Goal: Information Seeking & Learning: Find specific fact

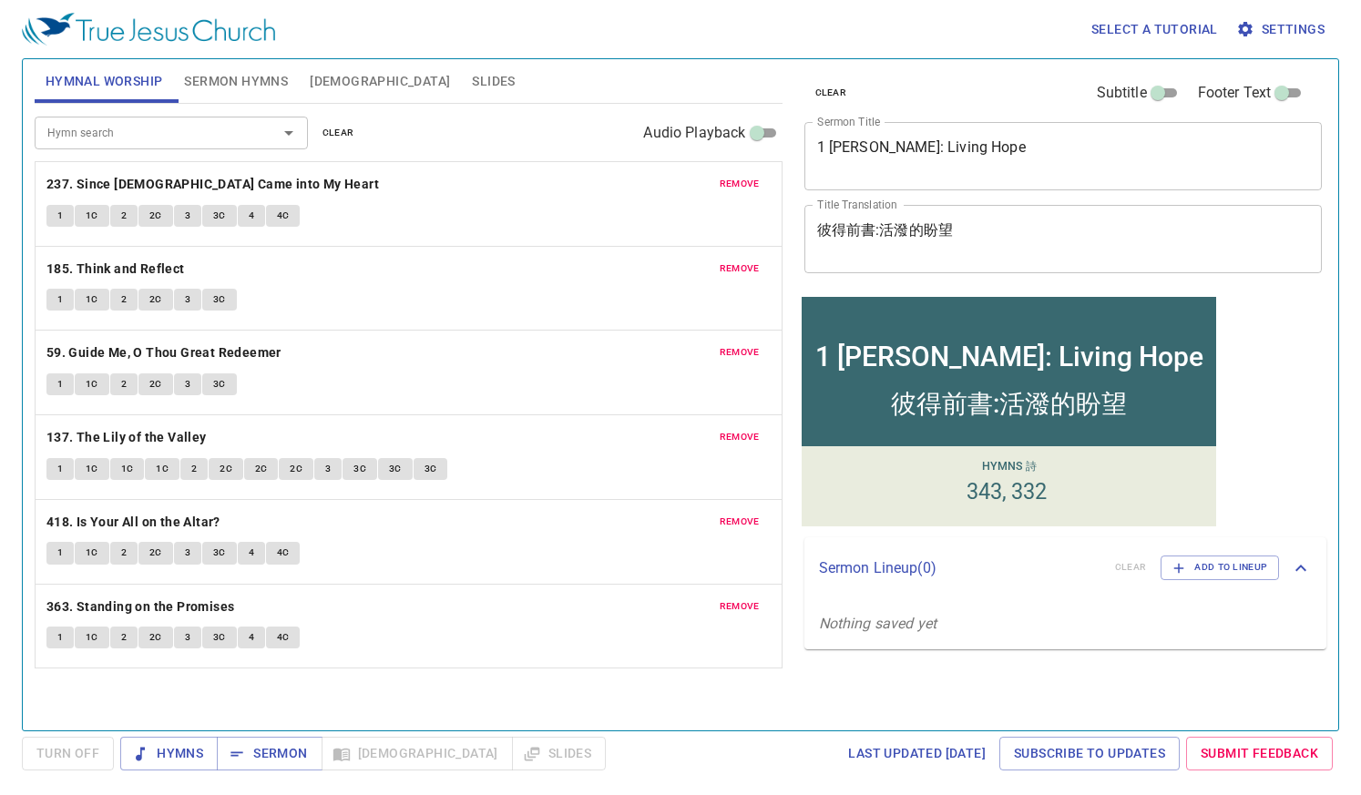
click at [749, 189] on span "remove" at bounding box center [740, 184] width 40 height 16
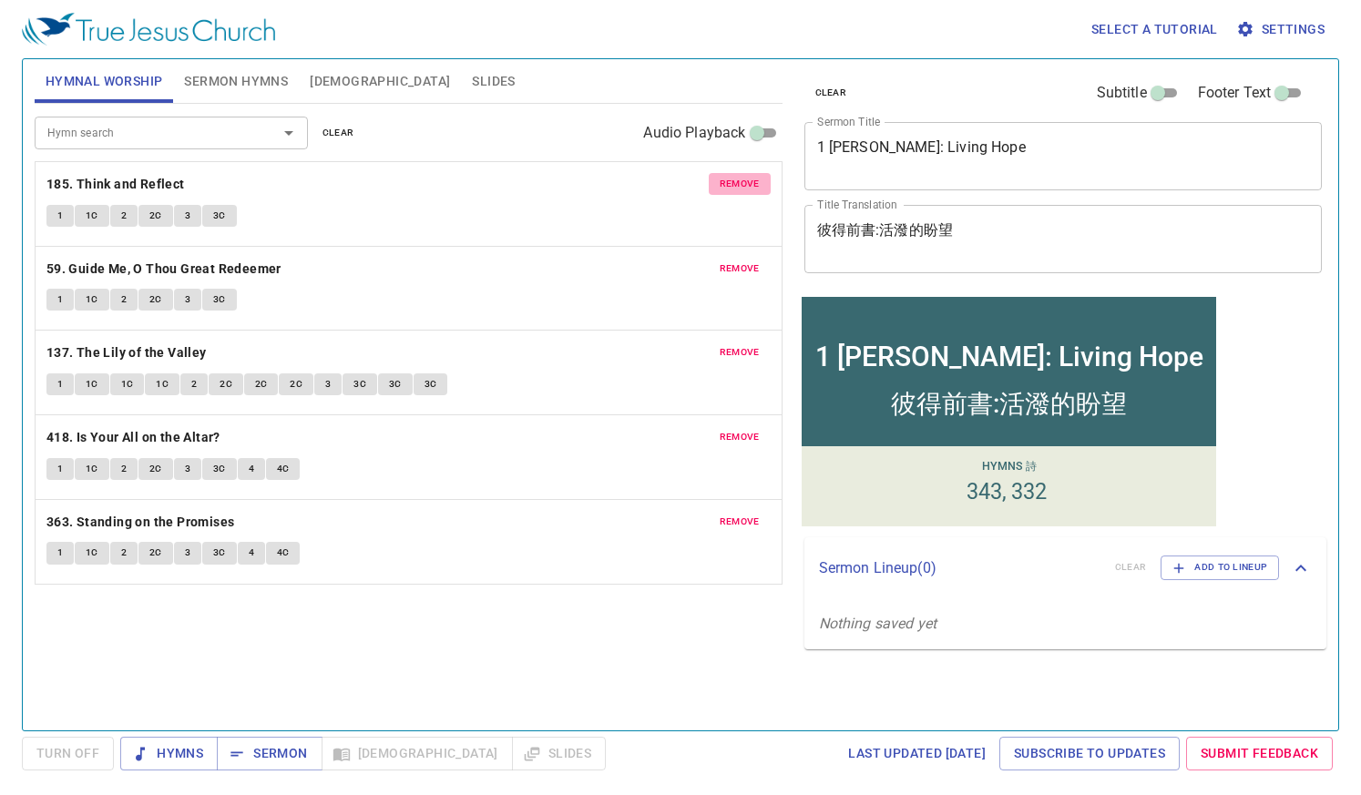
click at [749, 188] on span "remove" at bounding box center [740, 184] width 40 height 16
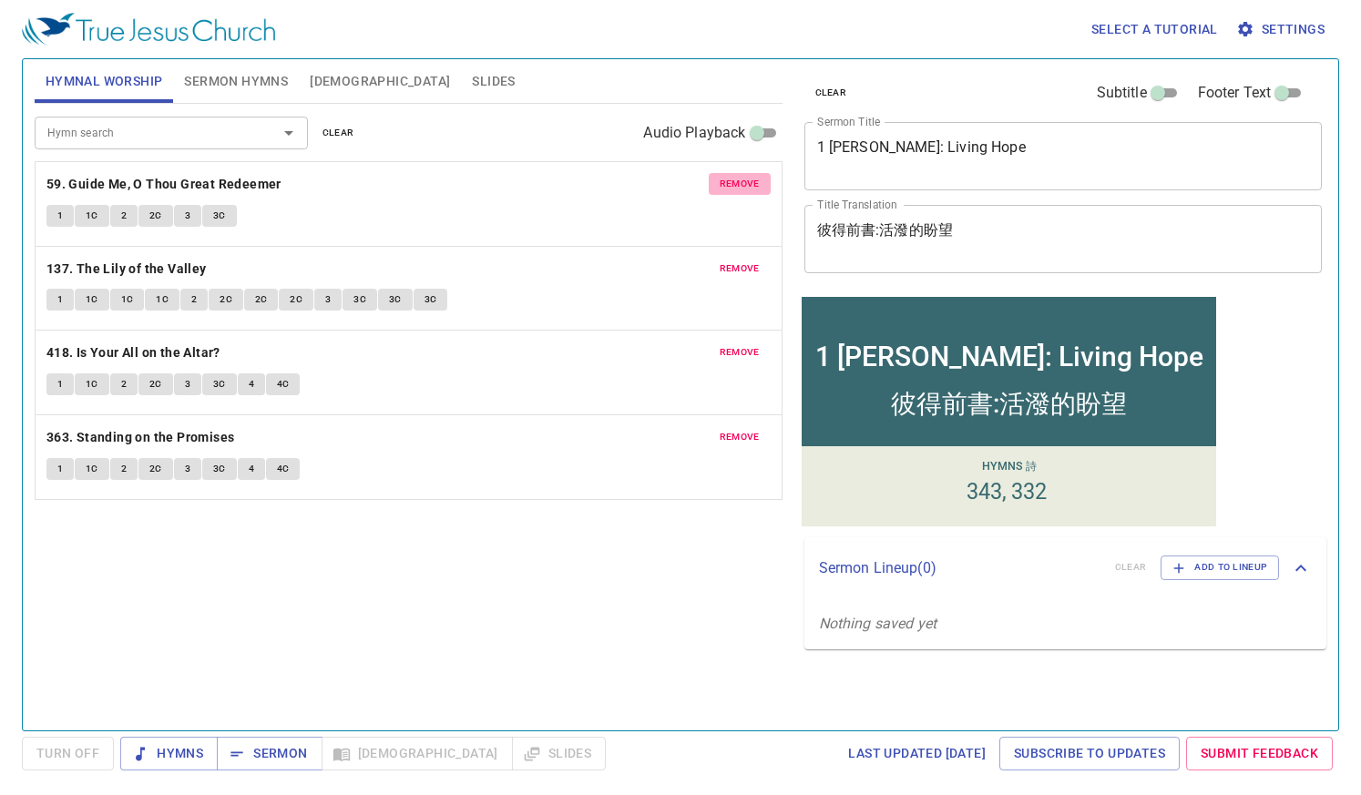
click at [749, 188] on span "remove" at bounding box center [740, 184] width 40 height 16
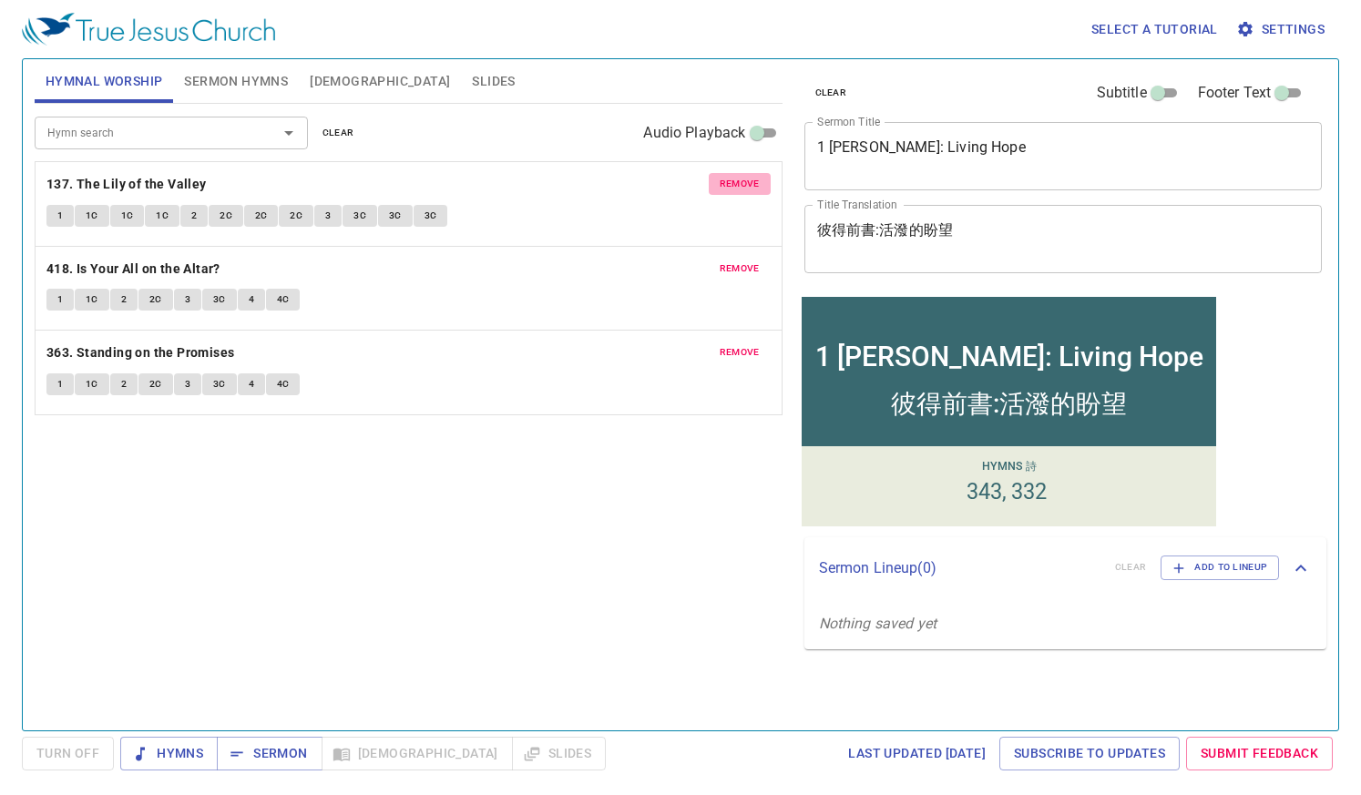
click at [749, 188] on span "remove" at bounding box center [740, 184] width 40 height 16
click at [749, 260] on span "remove" at bounding box center [740, 268] width 40 height 16
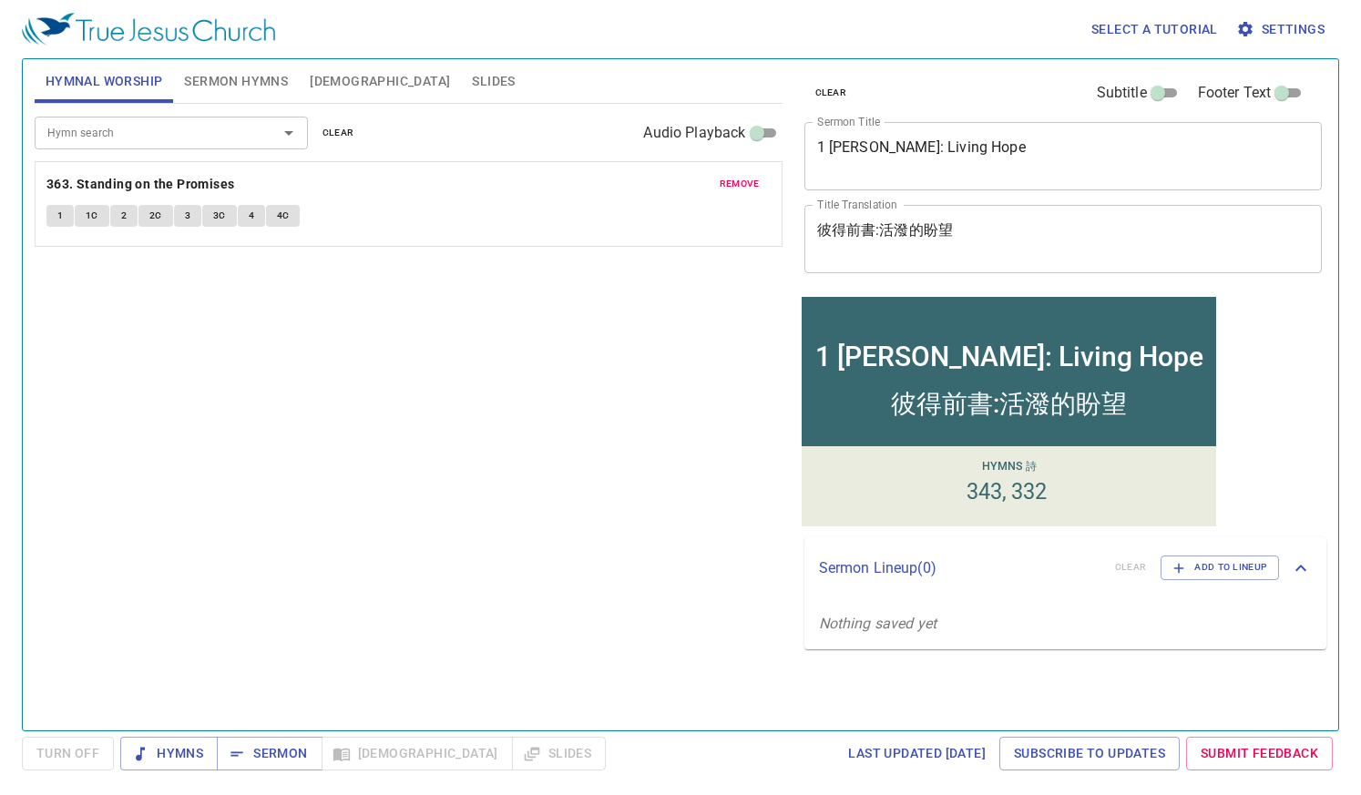
click at [749, 188] on span "remove" at bounding box center [740, 184] width 40 height 16
click at [148, 139] on input "Hymn search" at bounding box center [144, 132] width 209 height 21
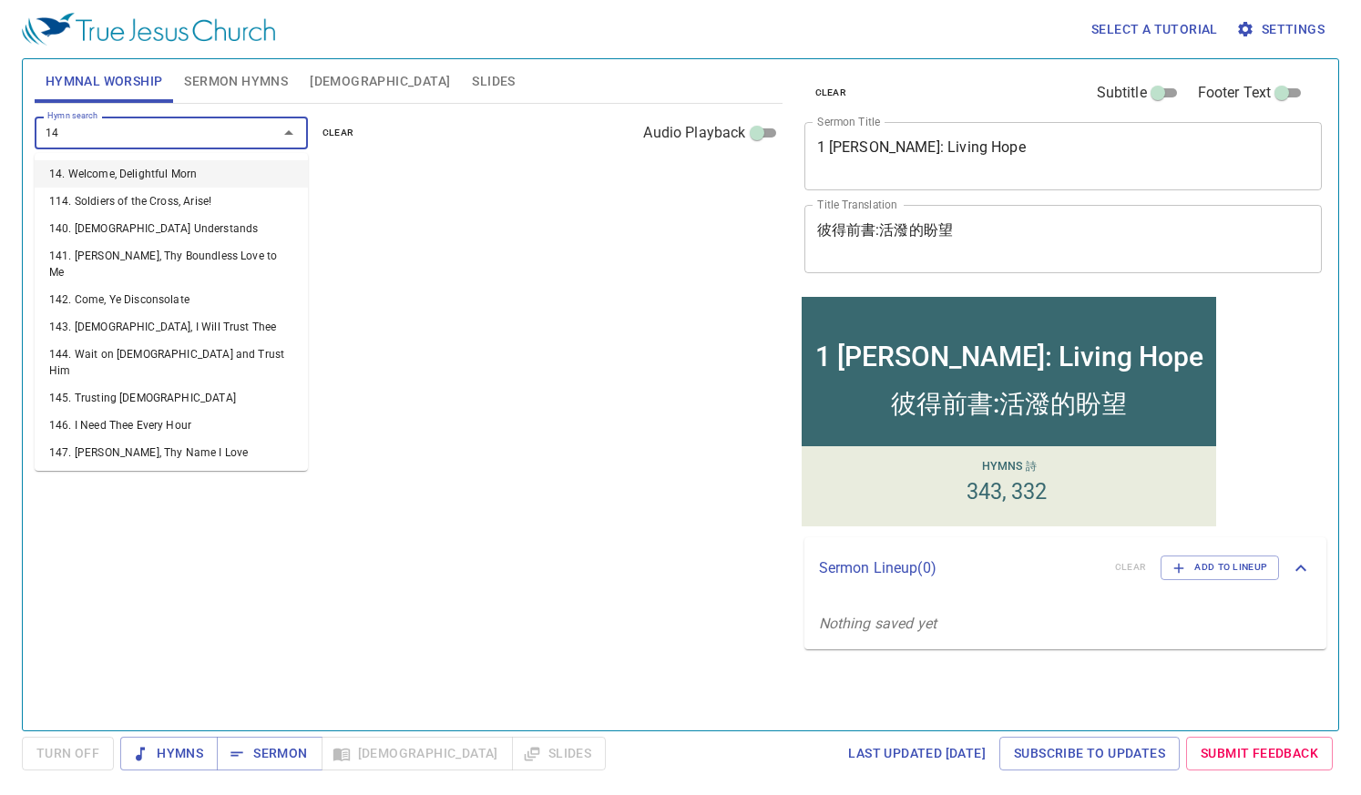
type input "146"
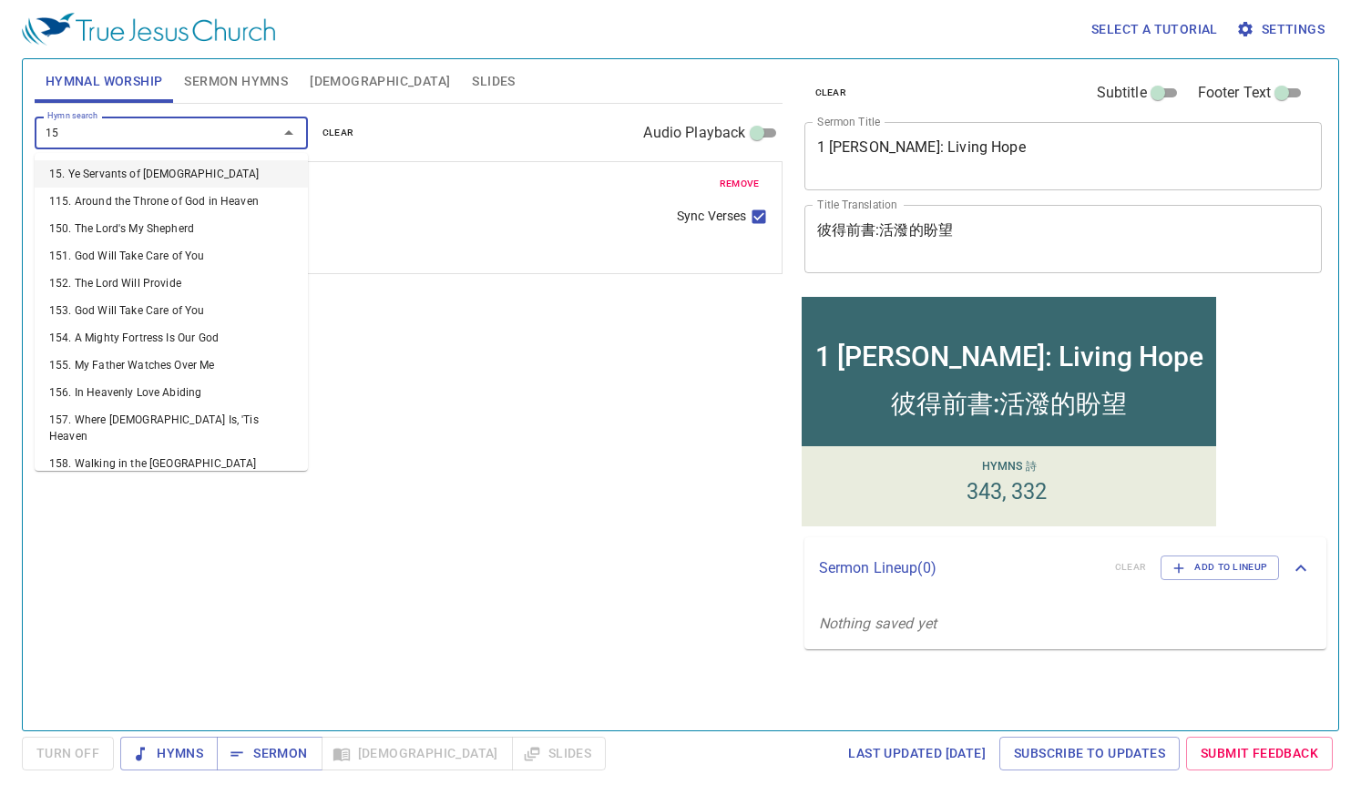
type input "153"
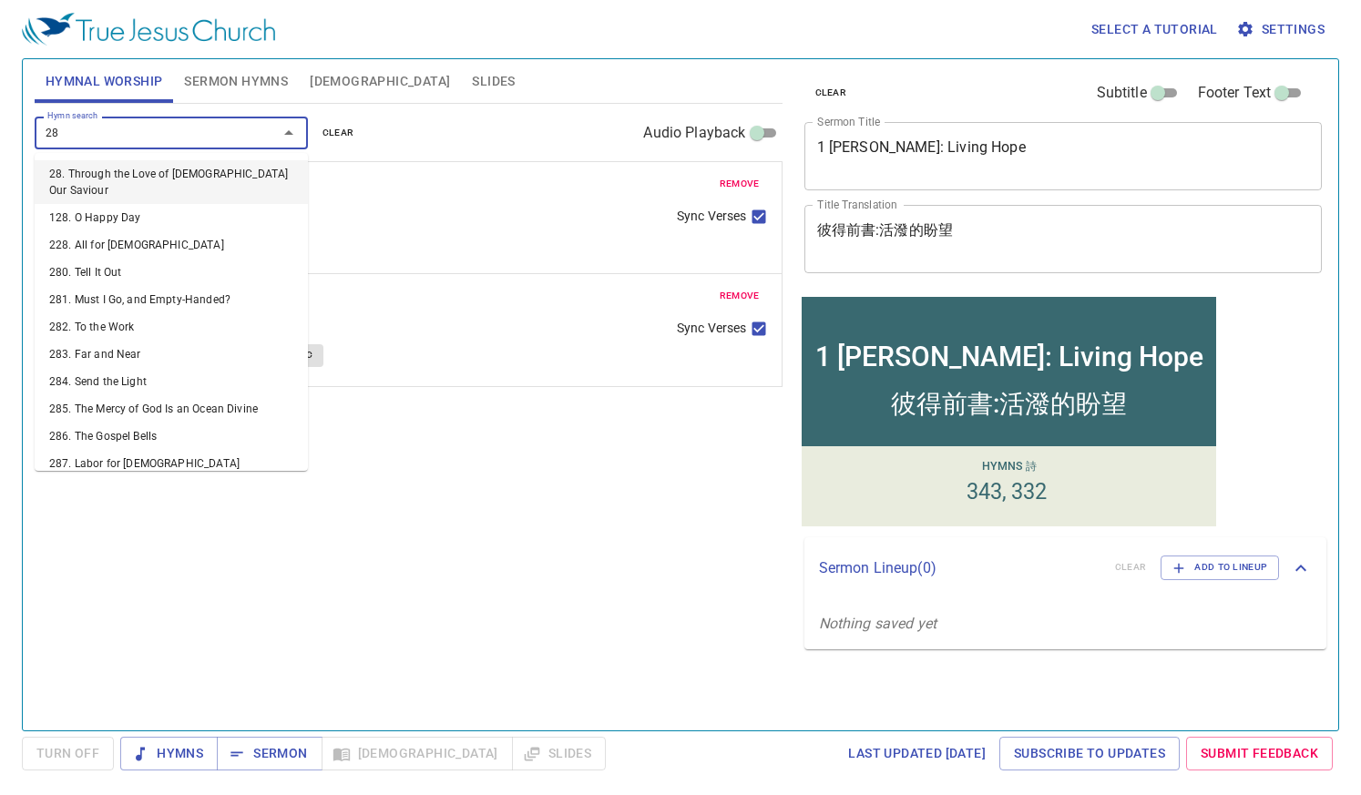
type input "287"
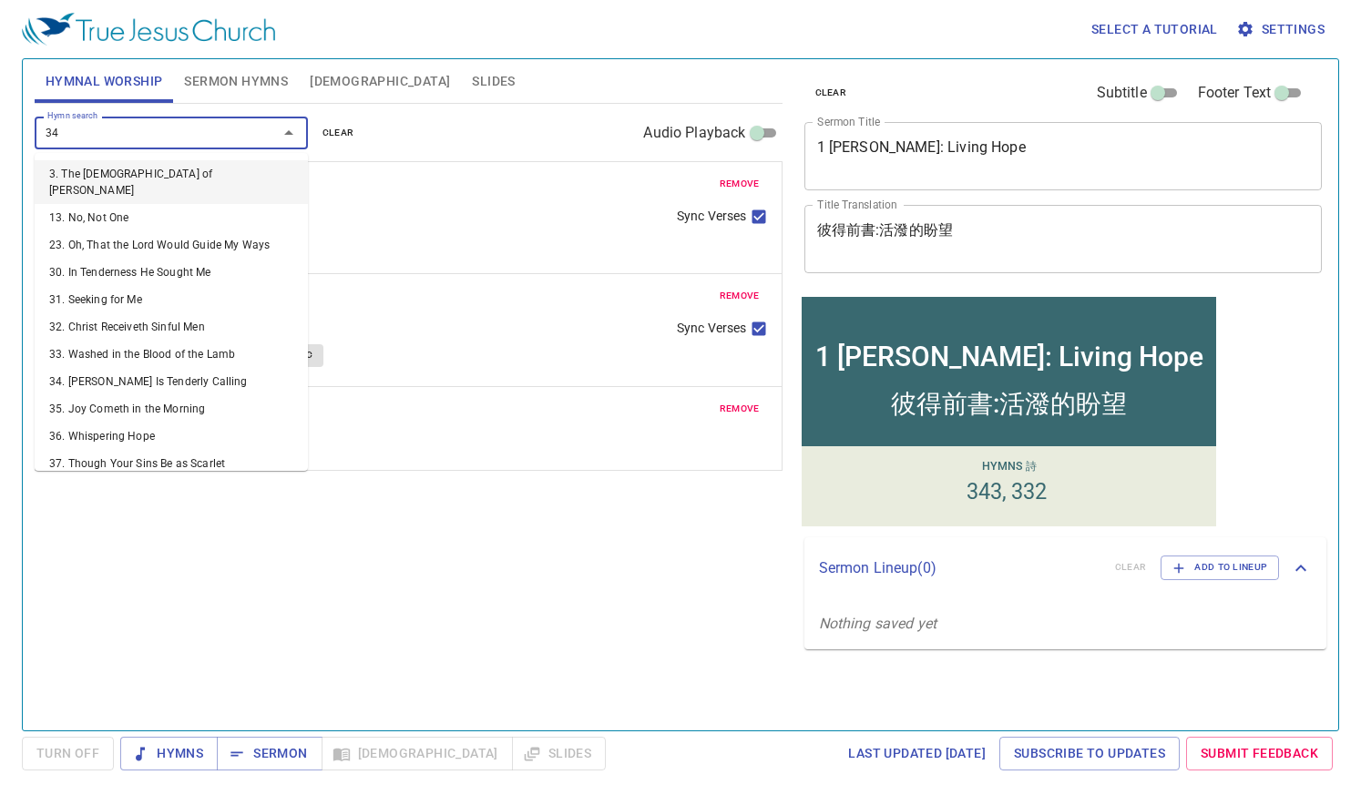
type input "347"
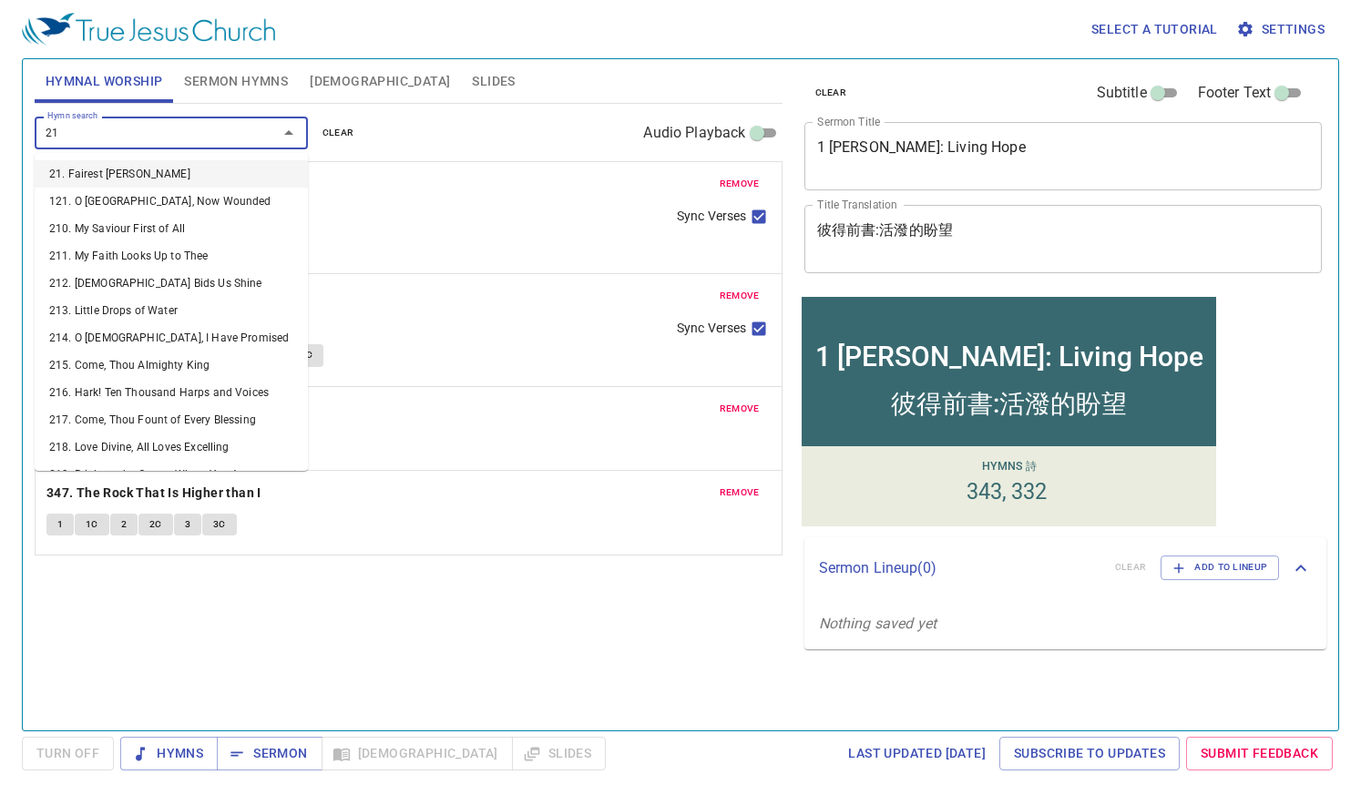
type input "218"
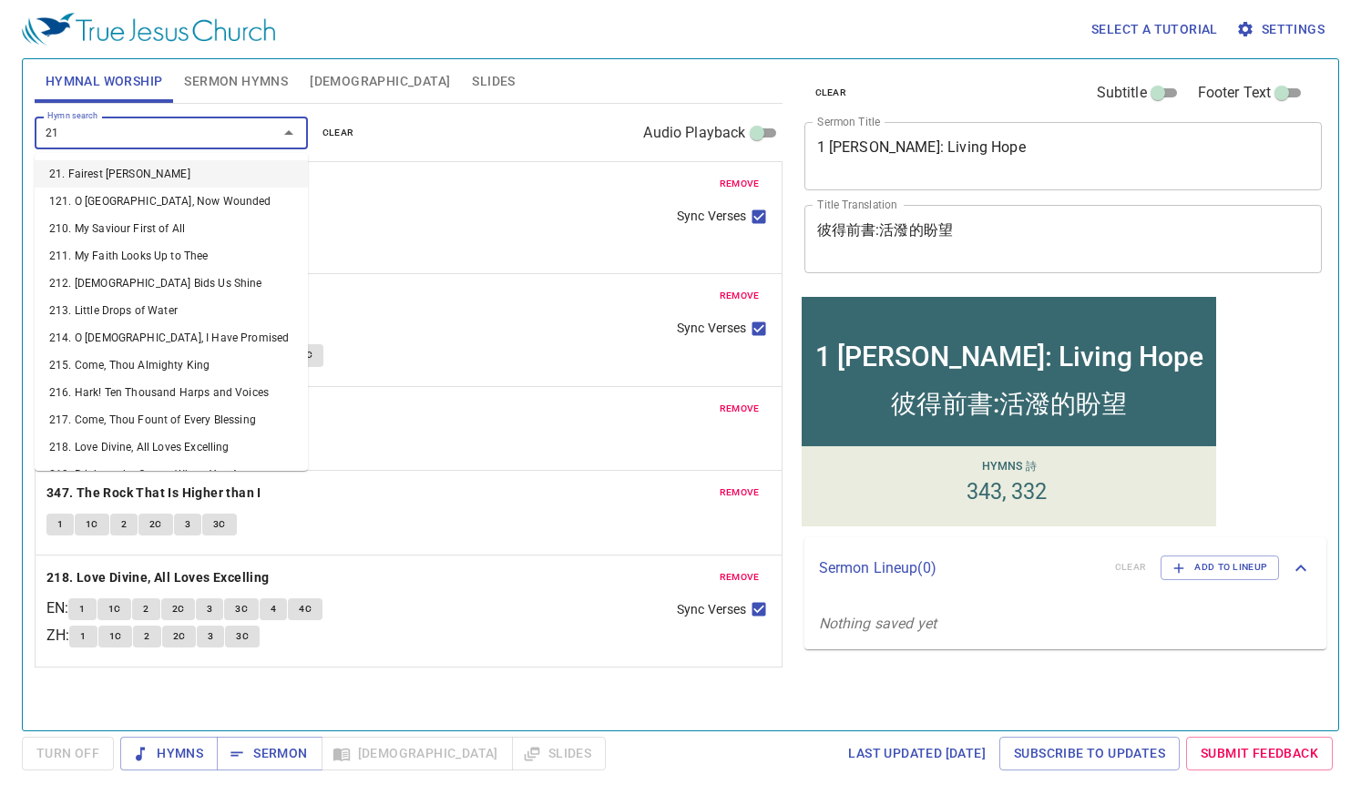
type input "210"
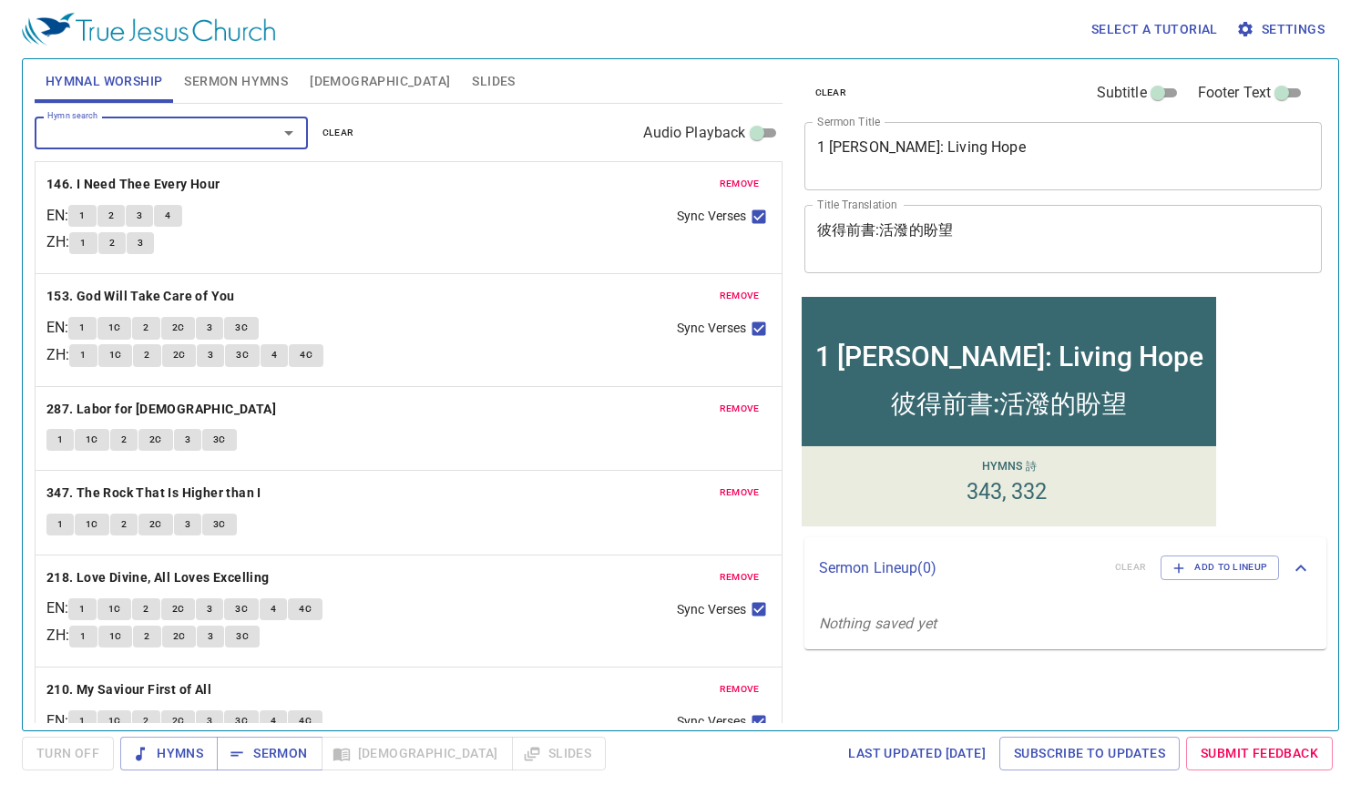
click at [225, 75] on span "Sermon Hymns" at bounding box center [236, 81] width 104 height 23
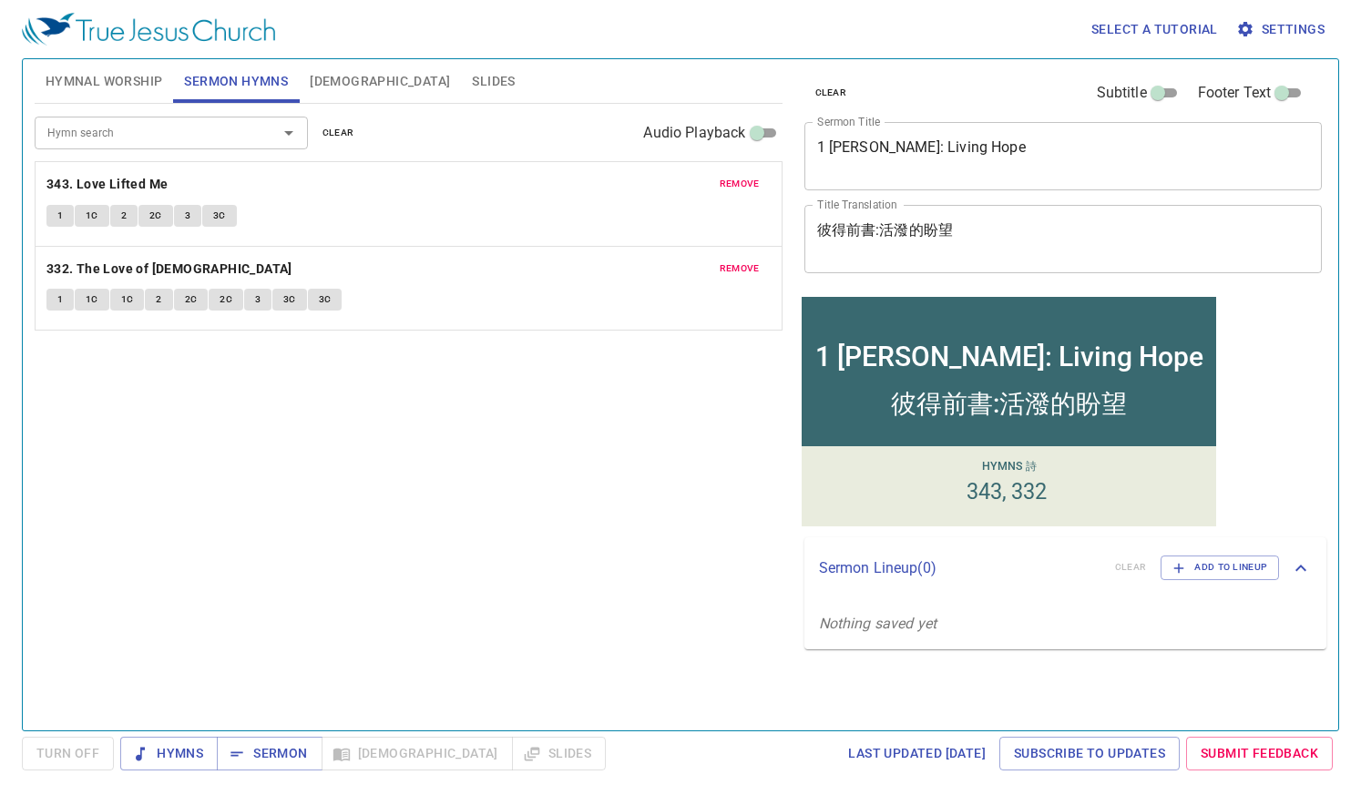
click at [709, 176] on div "remove 343. Love Lifted Me 1 1C 2 2C 3 3C" at bounding box center [409, 204] width 746 height 84
click at [736, 182] on span "remove" at bounding box center [740, 184] width 40 height 16
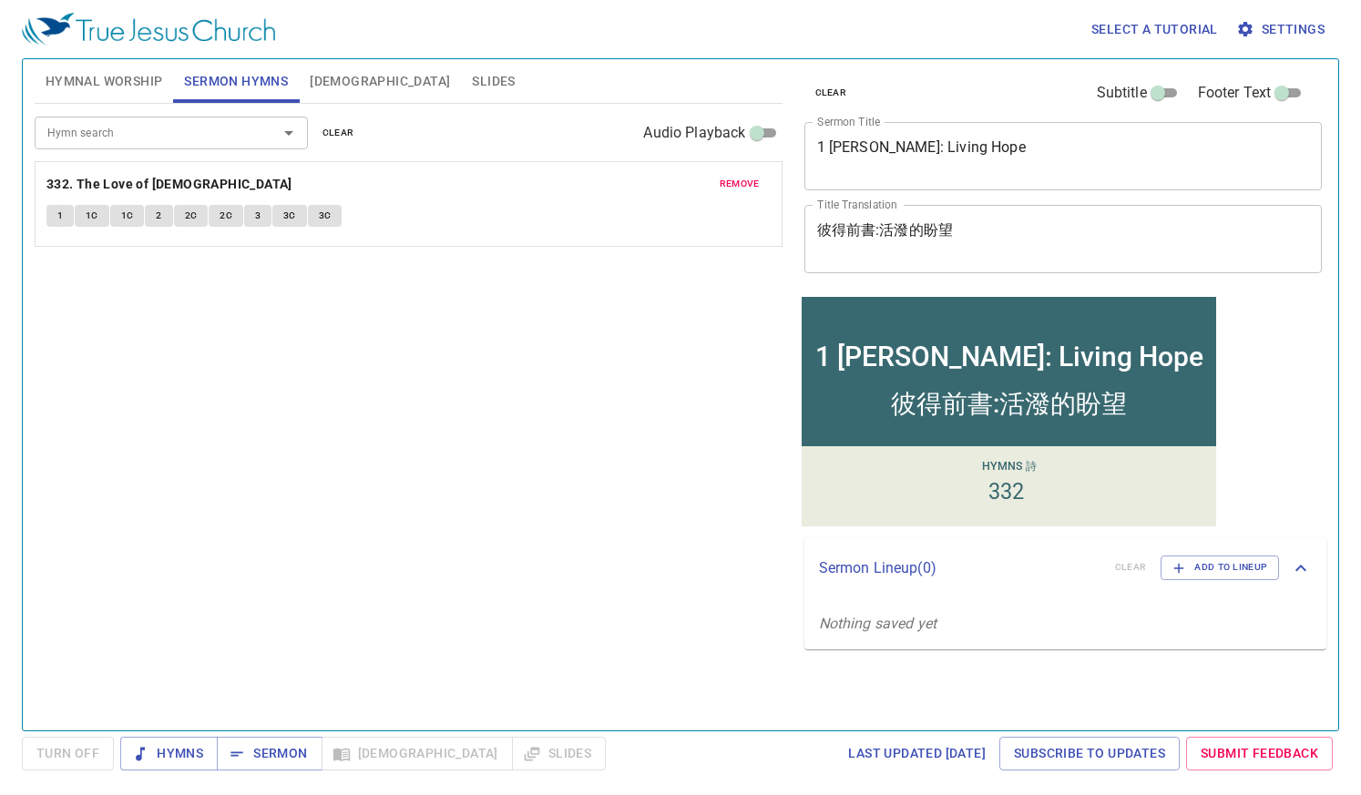
click at [736, 182] on span "remove" at bounding box center [740, 184] width 40 height 16
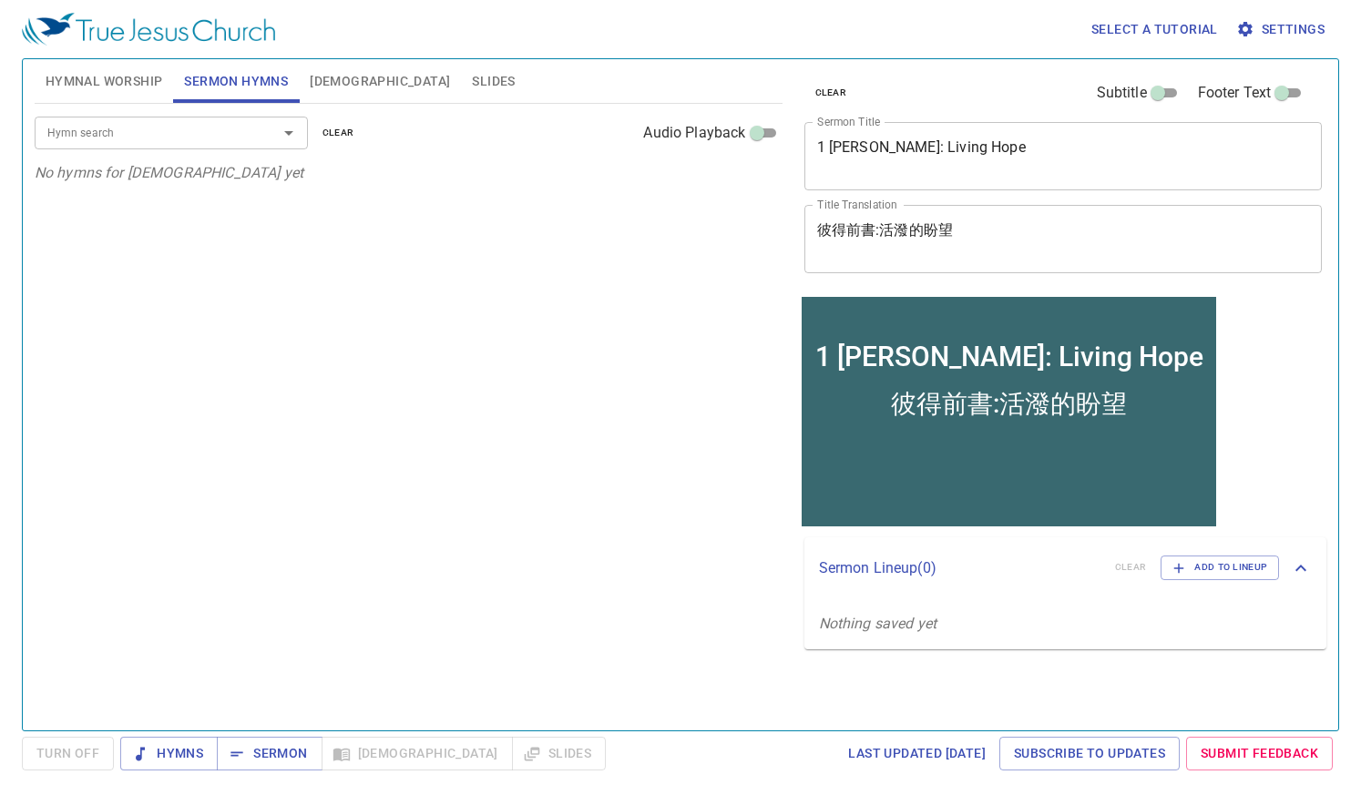
click at [105, 80] on span "Hymnal Worship" at bounding box center [104, 81] width 117 height 23
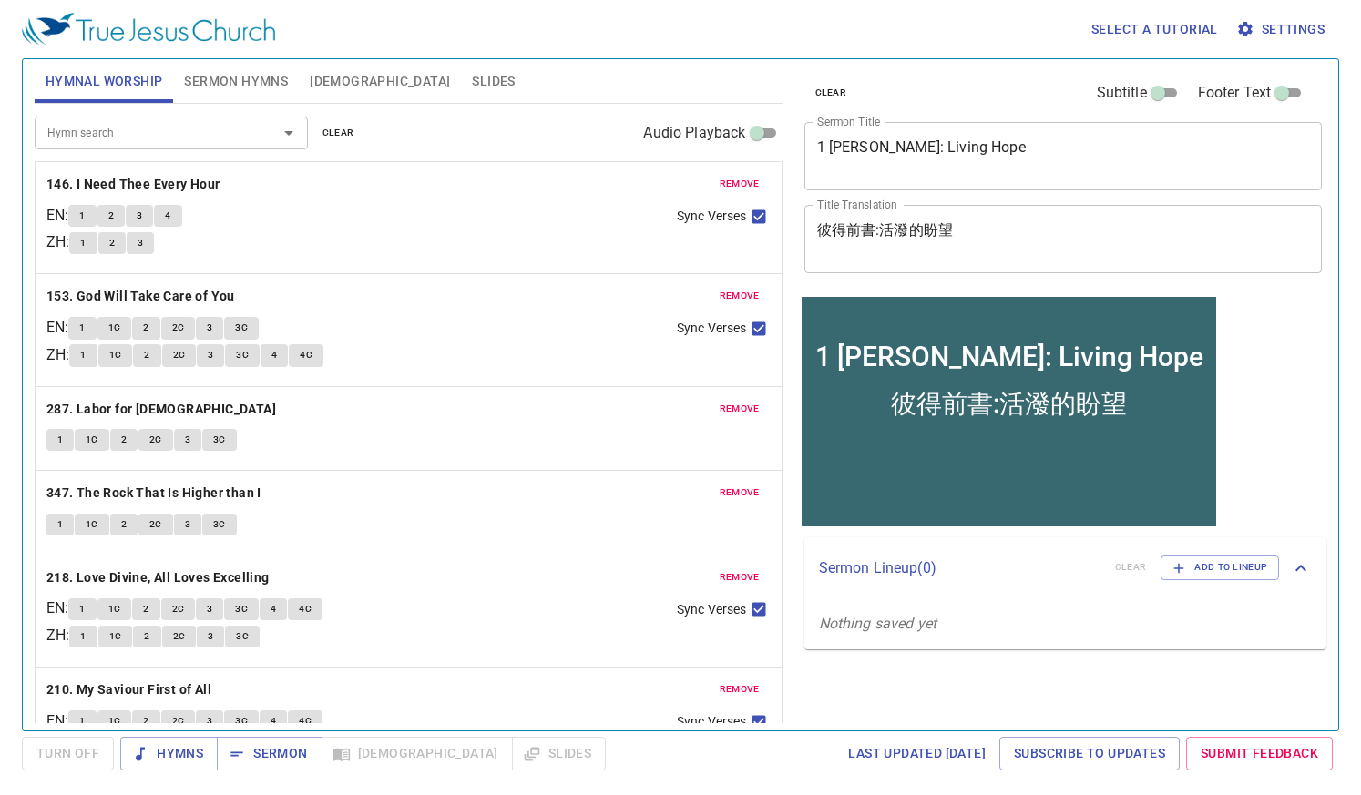
click at [214, 85] on span "Sermon Hymns" at bounding box center [236, 81] width 104 height 23
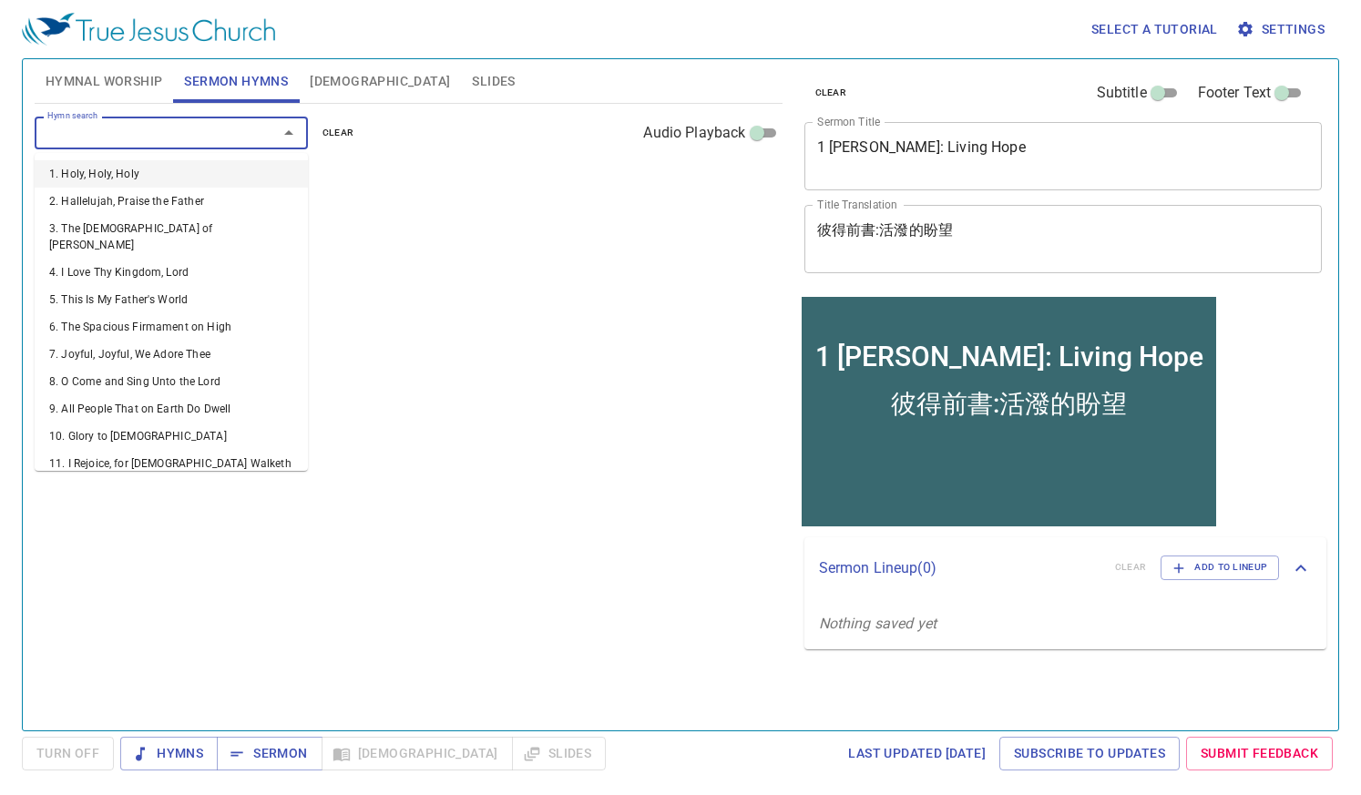
click at [135, 137] on input "Hymn search" at bounding box center [144, 132] width 209 height 21
type input "5"
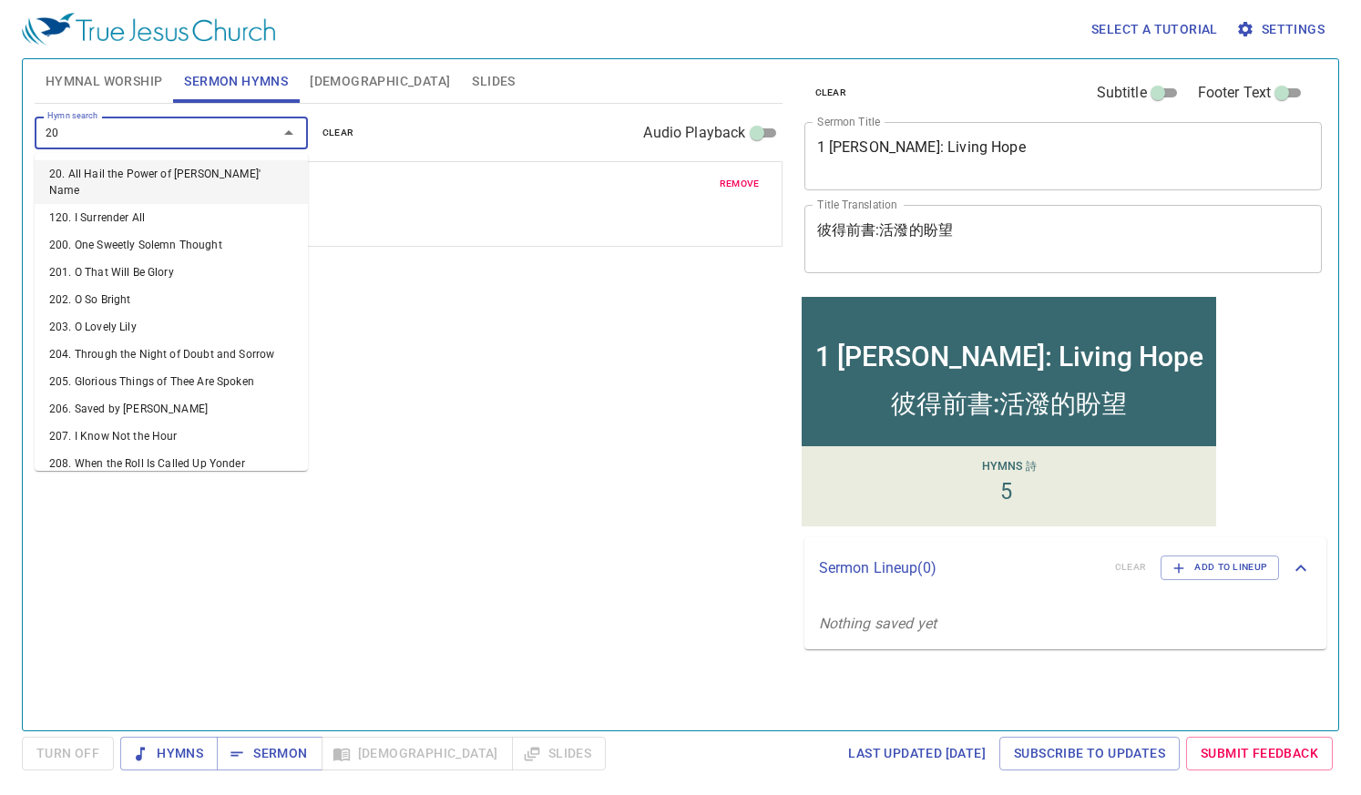
type input "208"
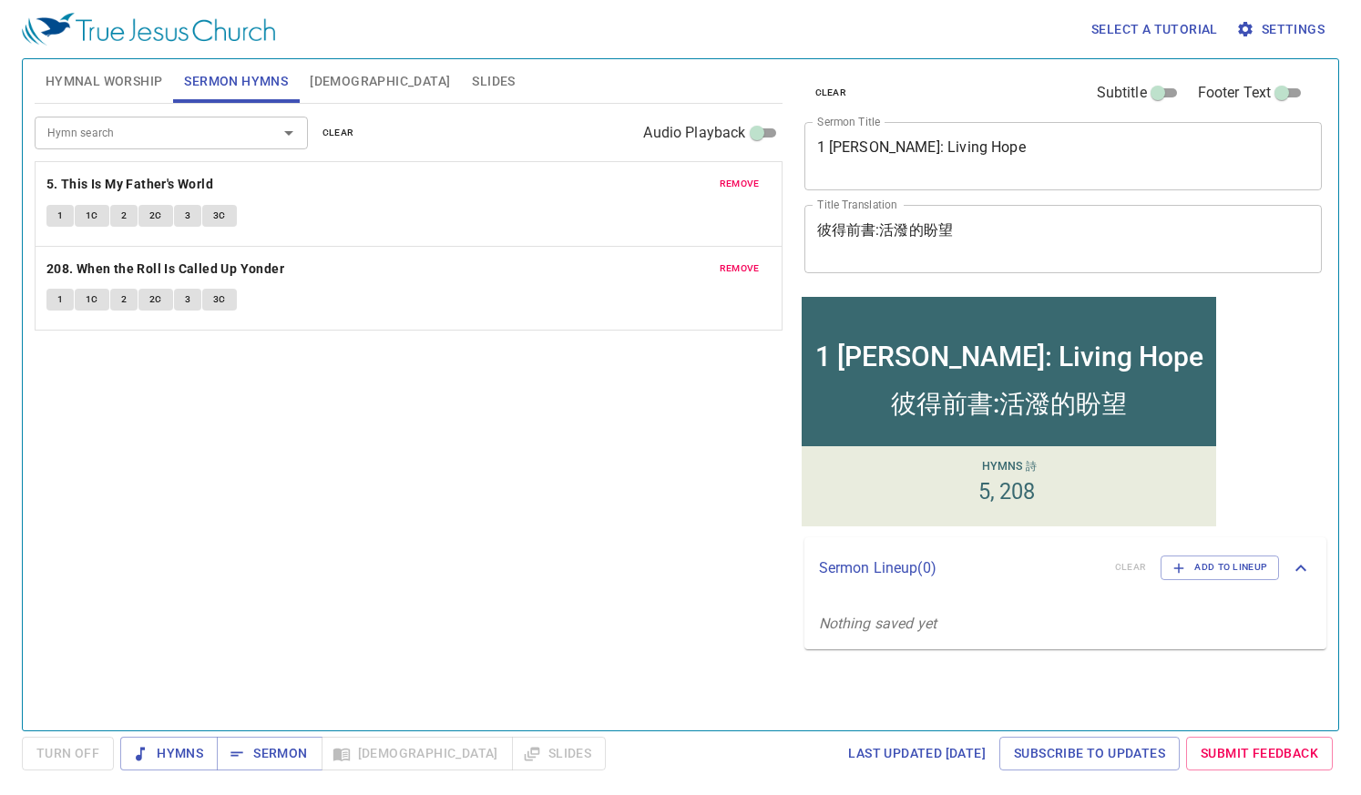
click at [130, 88] on span "Hymnal Worship" at bounding box center [104, 81] width 117 height 23
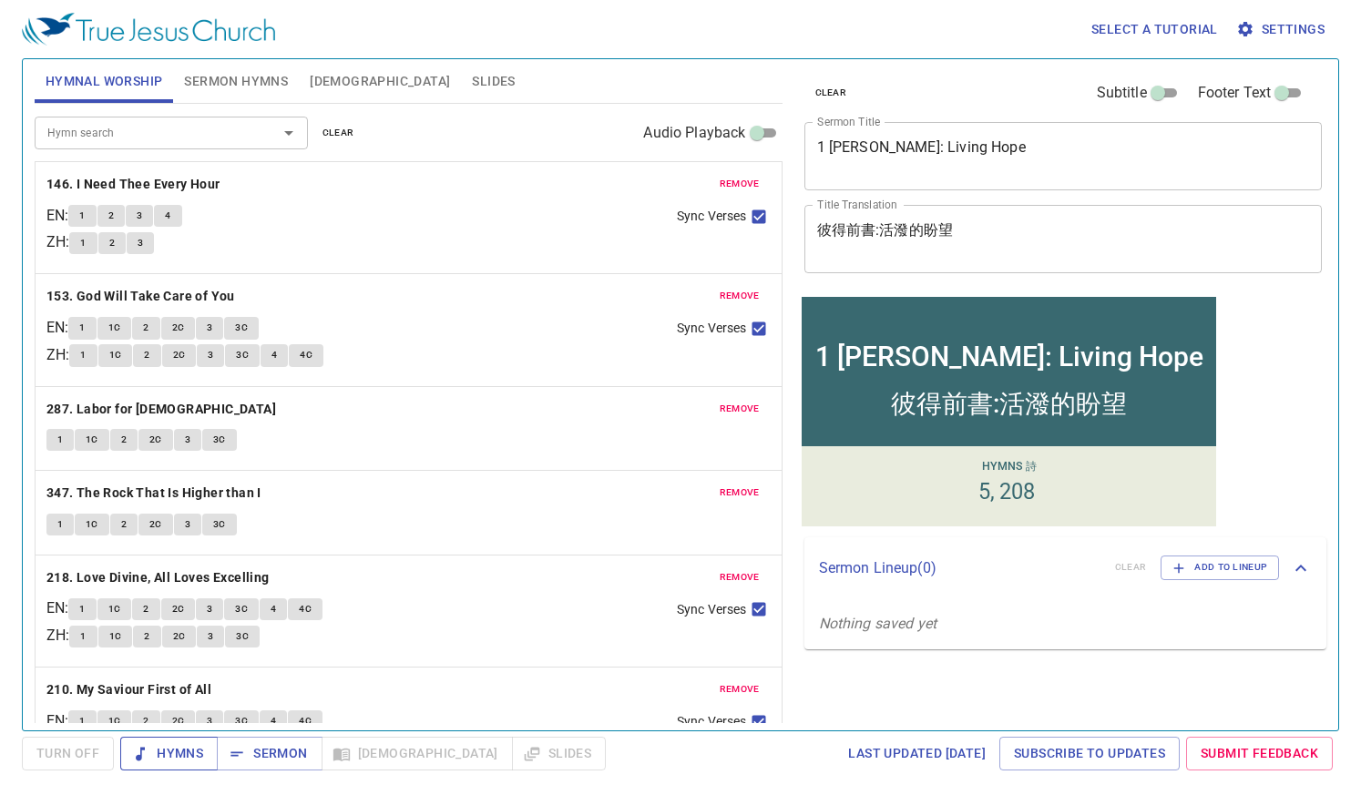
click at [169, 755] on span "Hymns" at bounding box center [169, 753] width 68 height 23
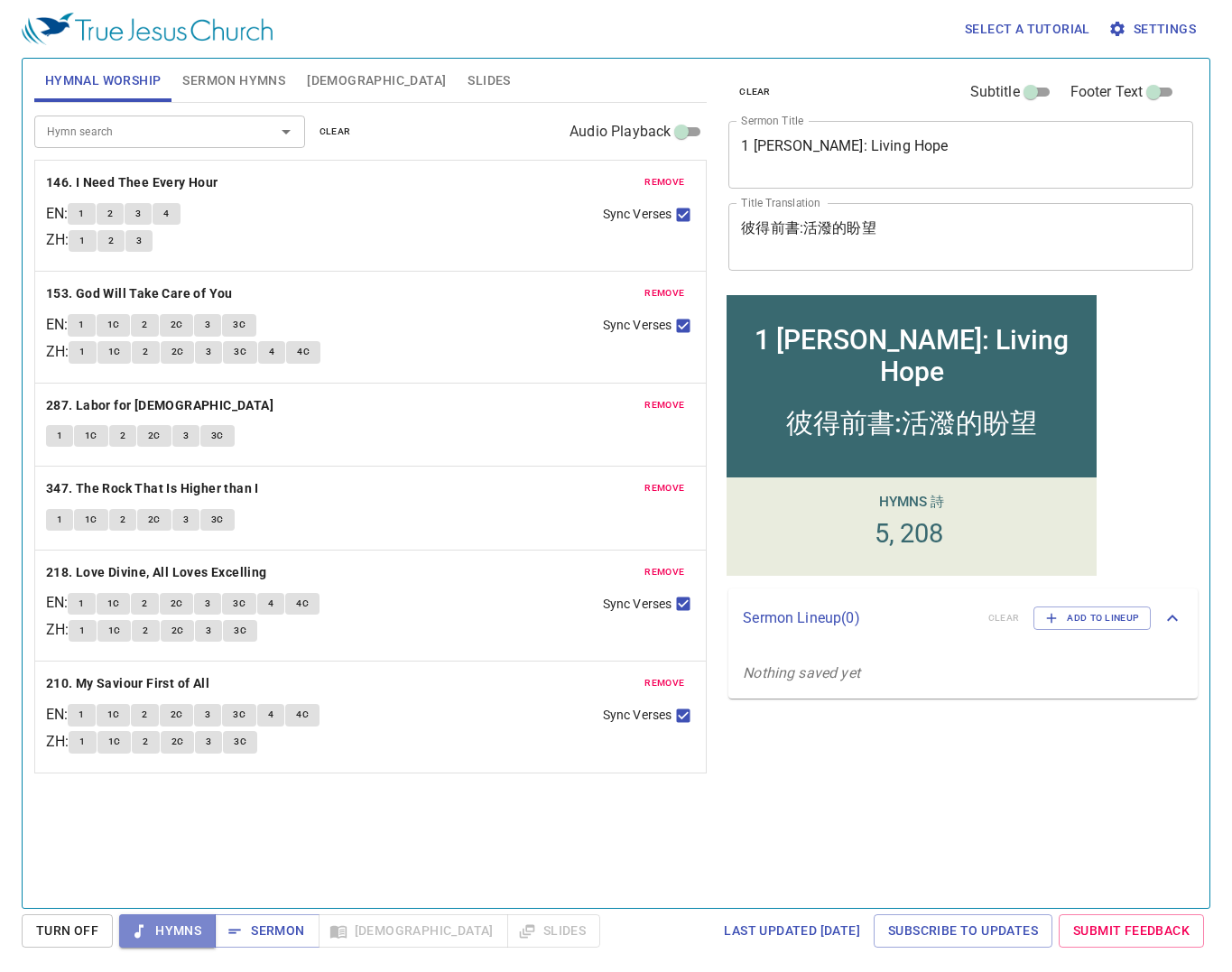
click at [180, 787] on span "Hymns" at bounding box center [168, 930] width 67 height 23
click at [154, 176] on b "146. I Need Thee Every Hour" at bounding box center [132, 182] width 172 height 23
click at [590, 787] on div "Hymn search Hymn search clear Audio Playback remove 146. I Need Thee Every Hour…" at bounding box center [371, 497] width 673 height 790
click at [143, 187] on b "146. I Need Thee Every Hour" at bounding box center [132, 182] width 172 height 23
click at [463, 787] on div "Hymn search Hymn search clear Audio Playback remove 146. I Need Thee Every Hour…" at bounding box center [371, 497] width 673 height 790
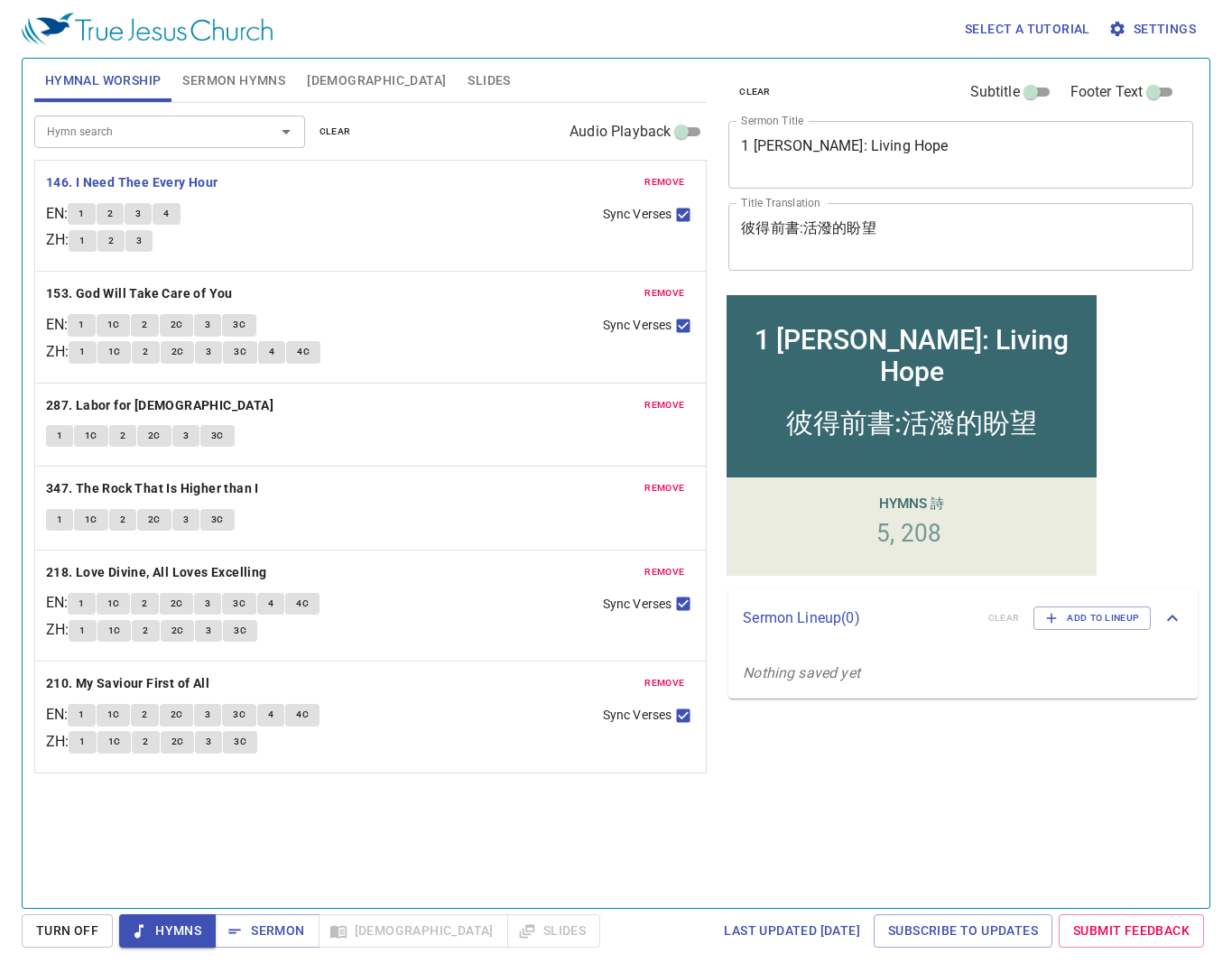
click at [532, 787] on div "Hymn search Hymn search clear Audio Playback remove 146. I Need Thee Every Hour…" at bounding box center [371, 497] width 673 height 790
click at [777, 787] on div "clear Subtitle Footer Text Sermon Title 1 Peter: Living Hope x Sermon Title Tit…" at bounding box center [958, 476] width 491 height 849
click at [845, 787] on div "clear Subtitle Footer Text Sermon Title 1 Peter: Living Hope x Sermon Title Tit…" at bounding box center [958, 476] width 491 height 849
click at [813, 787] on div "clear Subtitle Footer Text Sermon Title 1 Peter: Living Hope x Sermon Title Tit…" at bounding box center [958, 476] width 491 height 849
click at [895, 787] on div "clear Subtitle Footer Text Sermon Title 1 Peter: Living Hope x Sermon Title Tit…" at bounding box center [958, 476] width 491 height 849
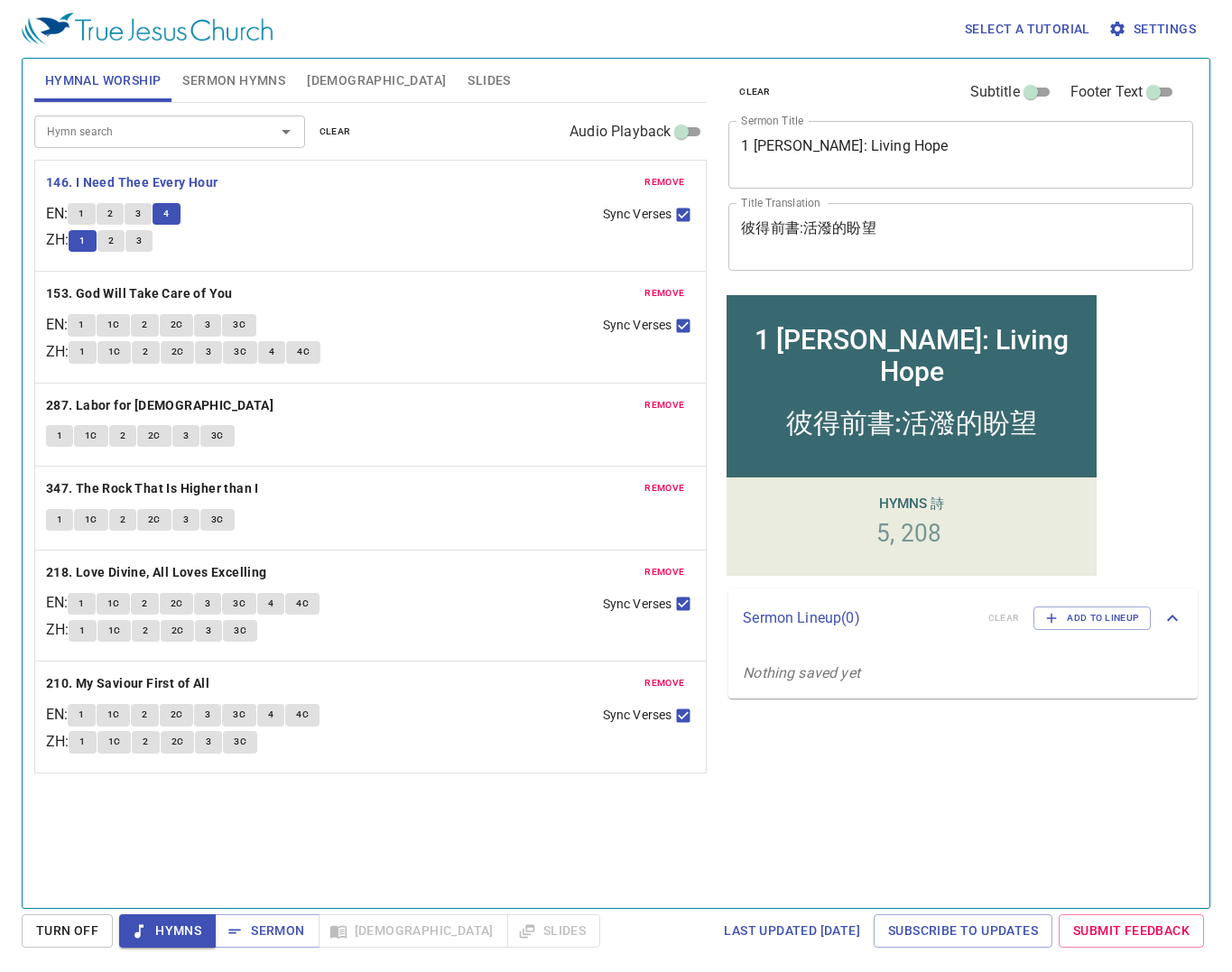
click at [794, 785] on div "clear Subtitle Footer Text Sermon Title 1 Peter: Living Hope x Sermon Title Tit…" at bounding box center [958, 476] width 491 height 849
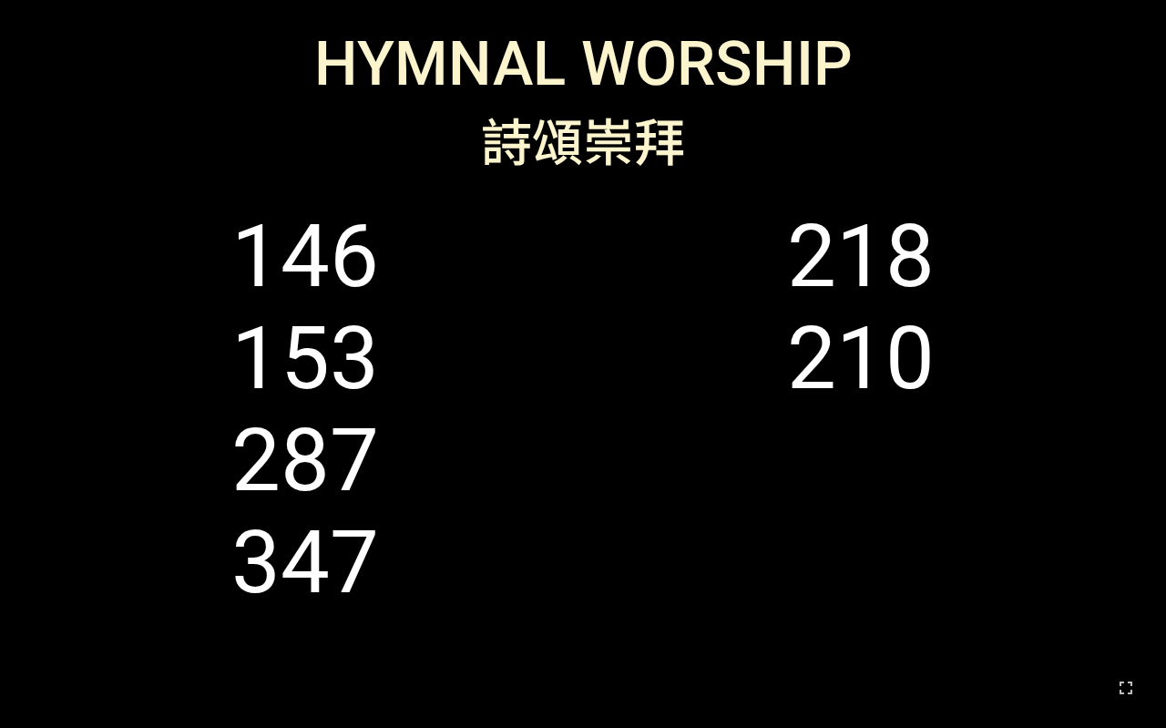
drag, startPoint x: 1126, startPoint y: 694, endPoint x: 1537, endPoint y: 837, distance: 435.8
click at [1126, 694] on icon "button" at bounding box center [1126, 688] width 22 height 22
